Goal: Find specific page/section: Find specific page/section

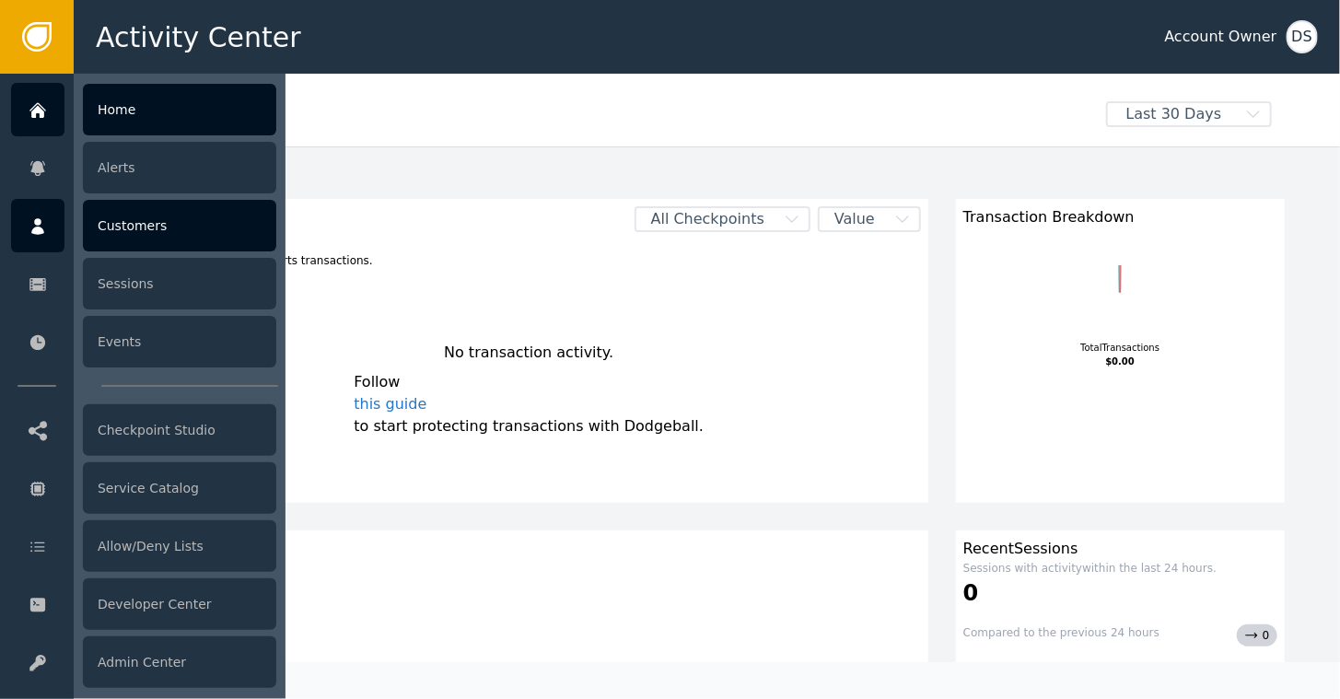
click at [34, 222] on icon at bounding box center [38, 226] width 18 height 20
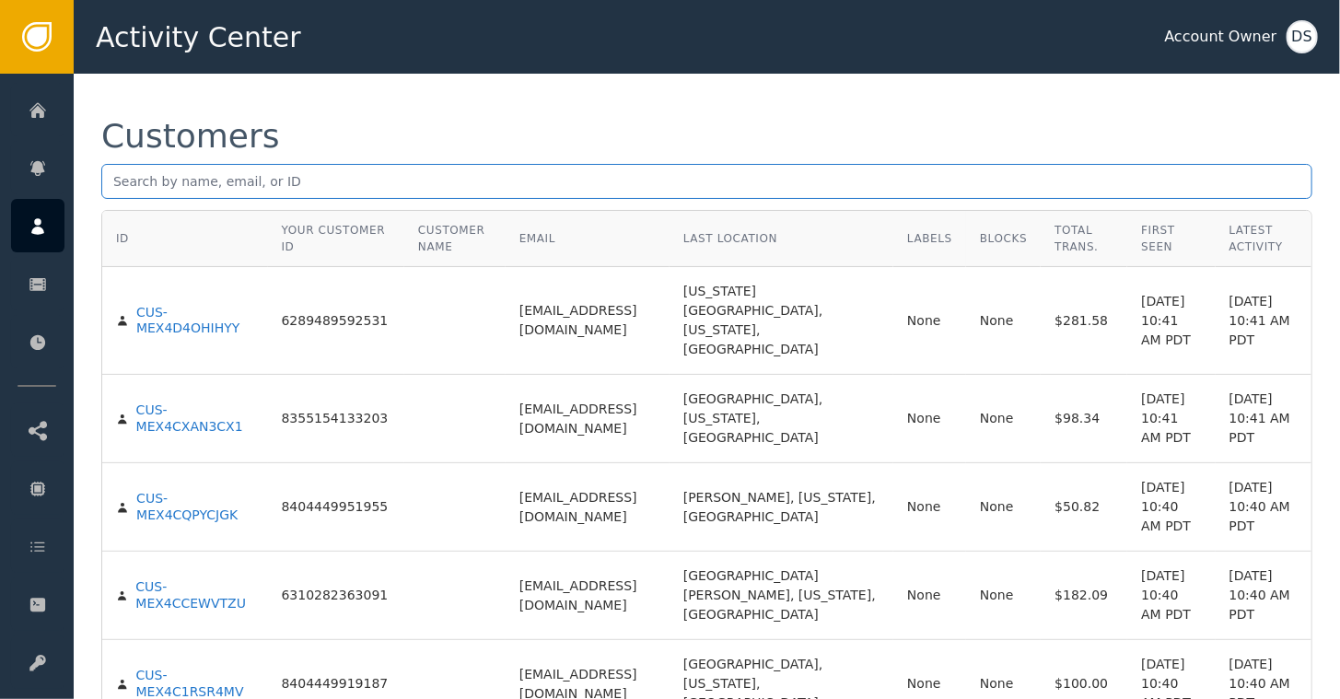
click at [336, 181] on input "text" at bounding box center [706, 181] width 1211 height 35
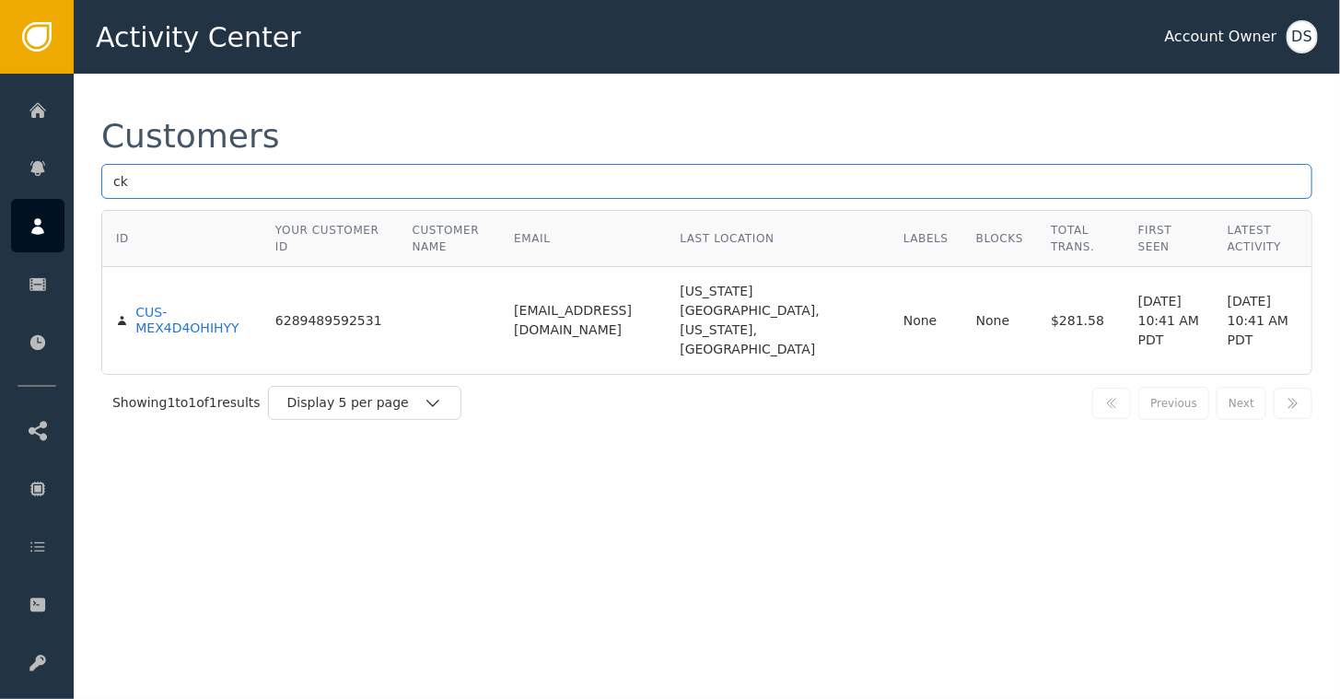
type input "c"
type input "[DOMAIN_NAME]"
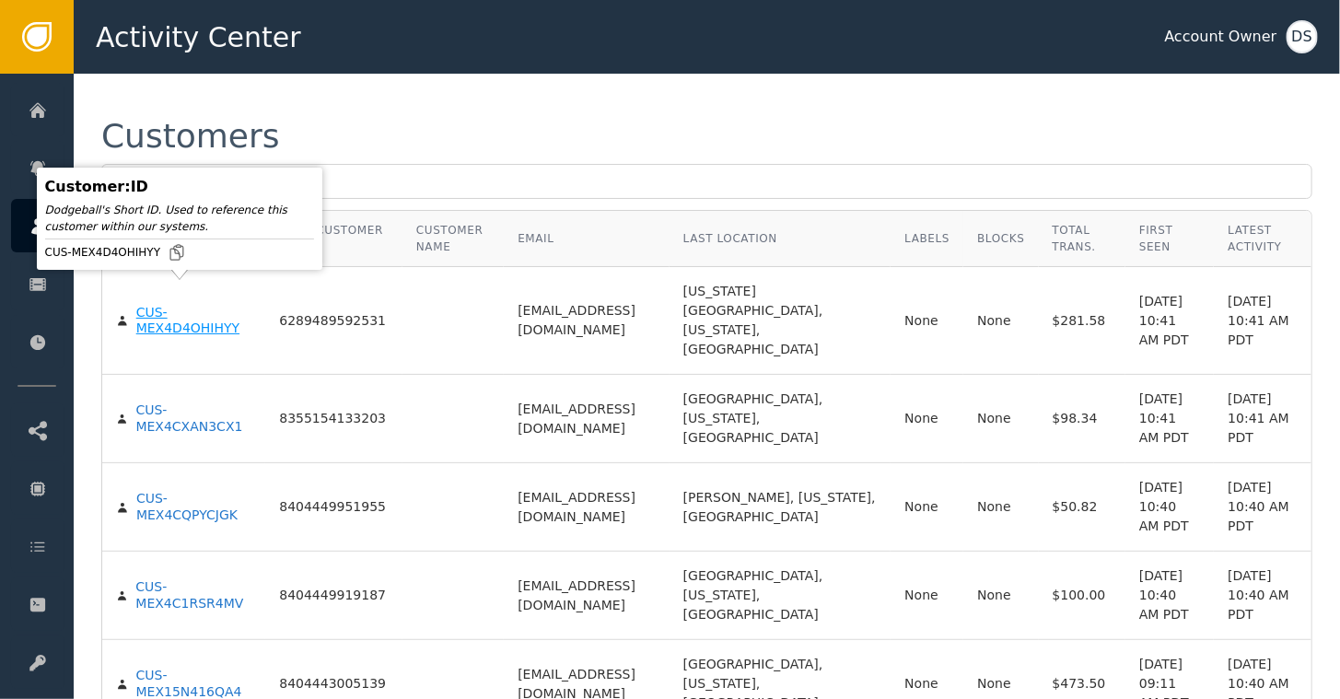
click at [146, 305] on div "CUS-MEX4D4OHIHYY" at bounding box center [194, 321] width 116 height 32
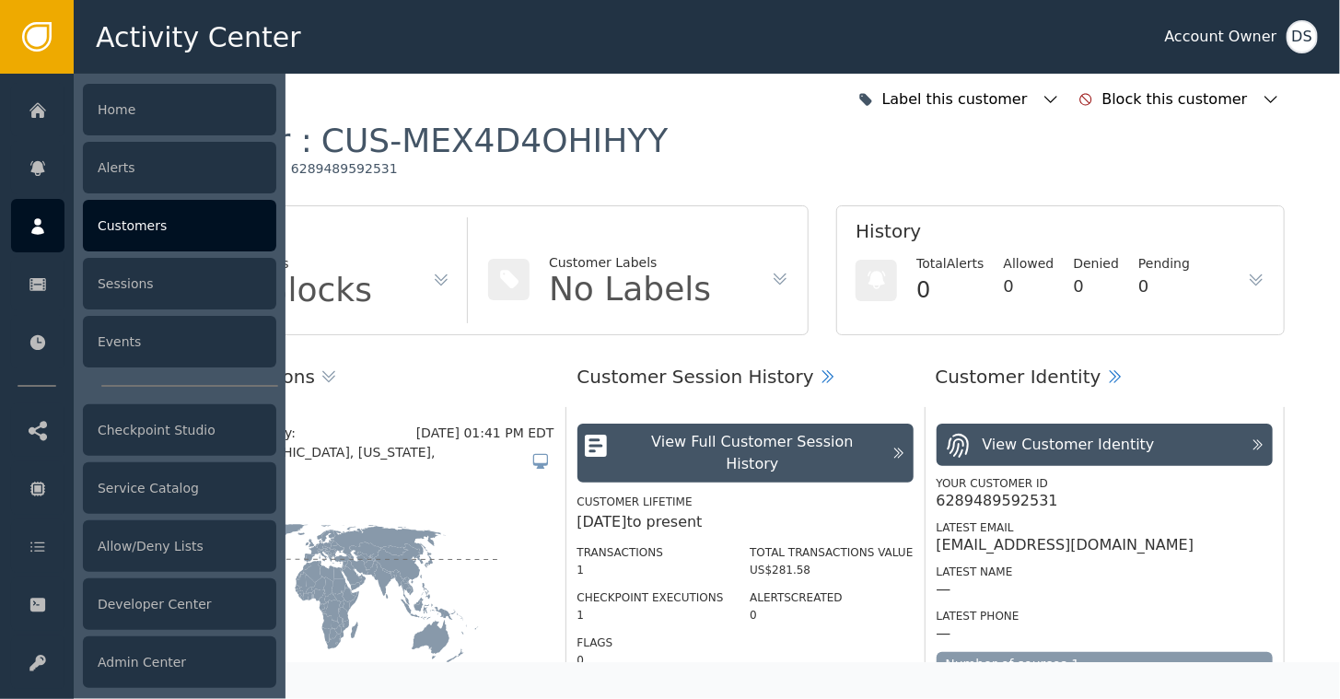
click at [34, 219] on icon at bounding box center [38, 226] width 18 height 20
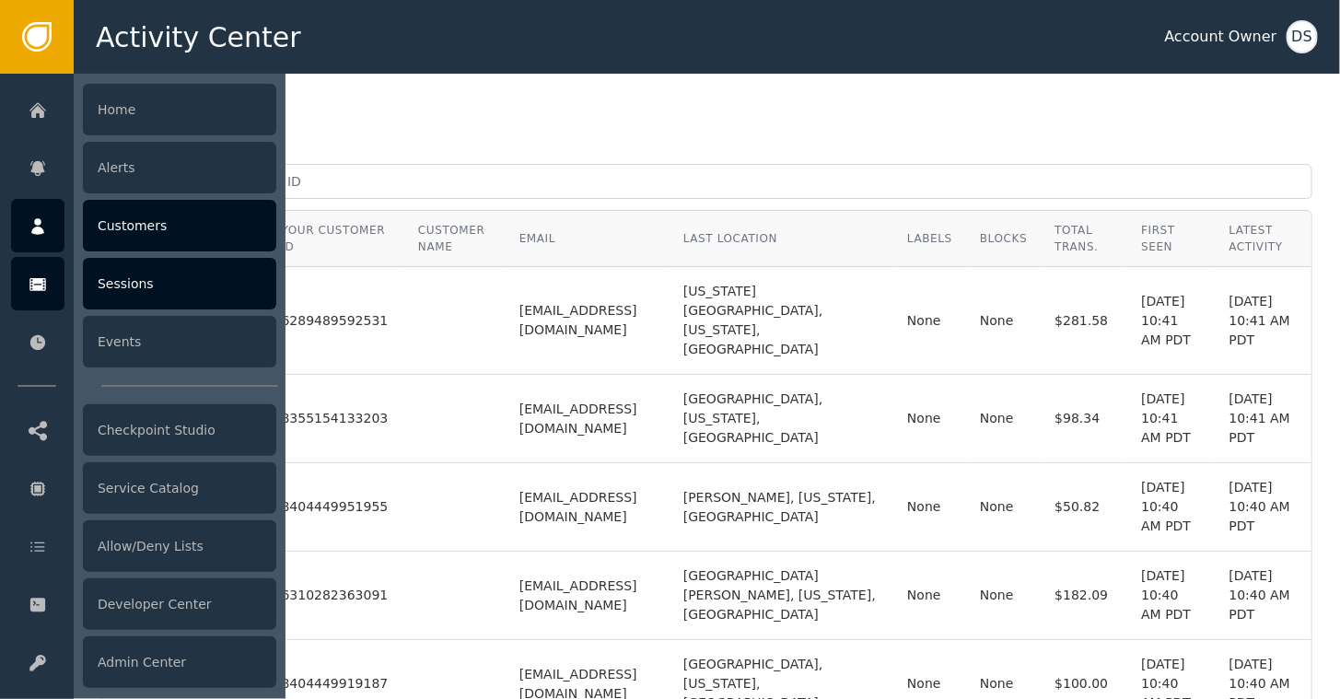
click at [147, 273] on div "Sessions" at bounding box center [179, 284] width 193 height 52
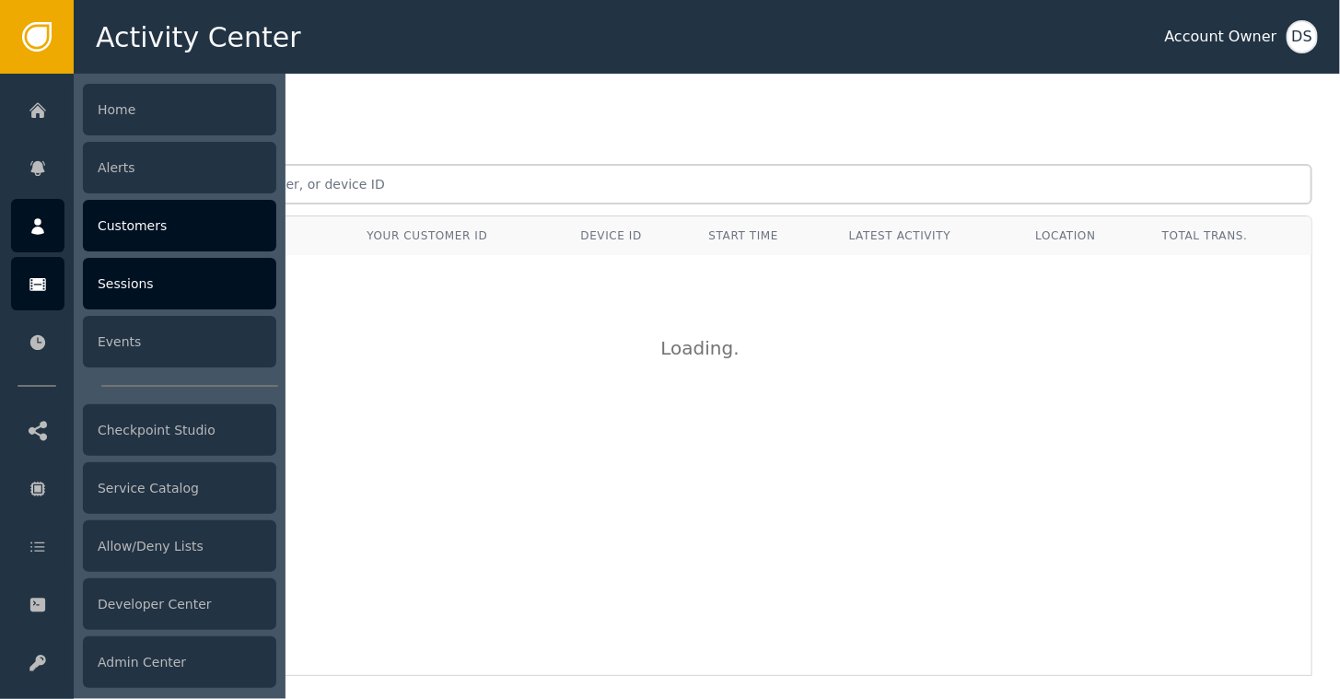
click at [52, 226] on div at bounding box center [37, 225] width 53 height 53
